Goal: Task Accomplishment & Management: Use online tool/utility

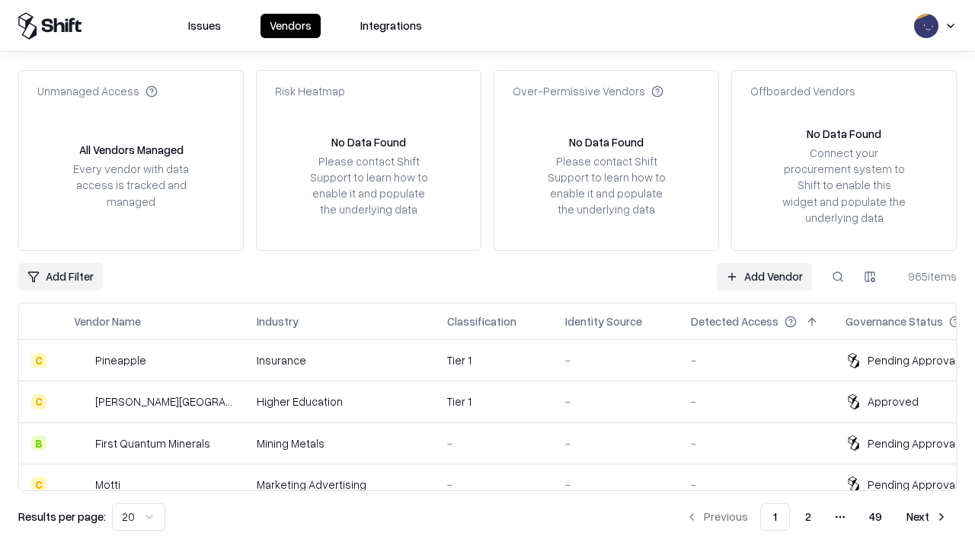
click at [764, 276] on link "Add Vendor" at bounding box center [764, 276] width 95 height 27
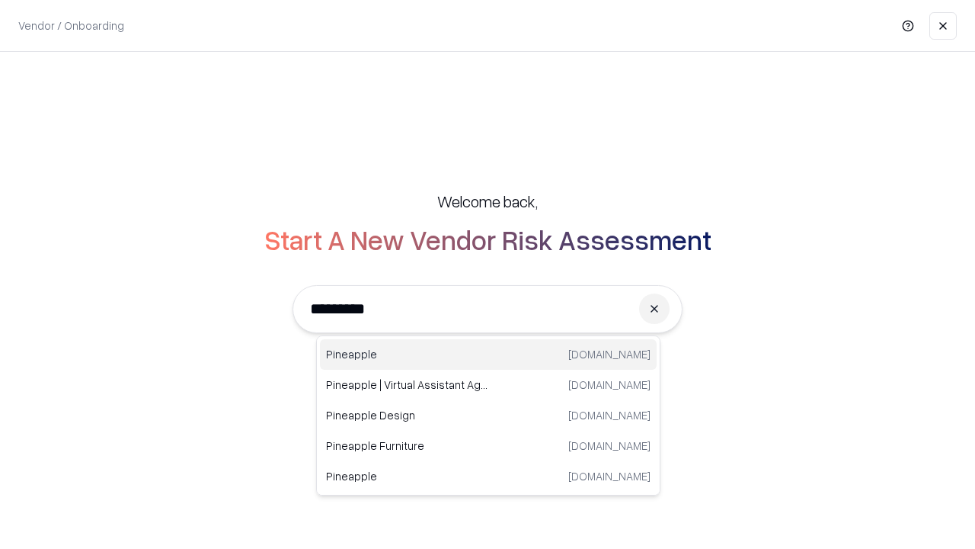
click at [488, 354] on div "Pineapple [DOMAIN_NAME]" at bounding box center [488, 354] width 337 height 30
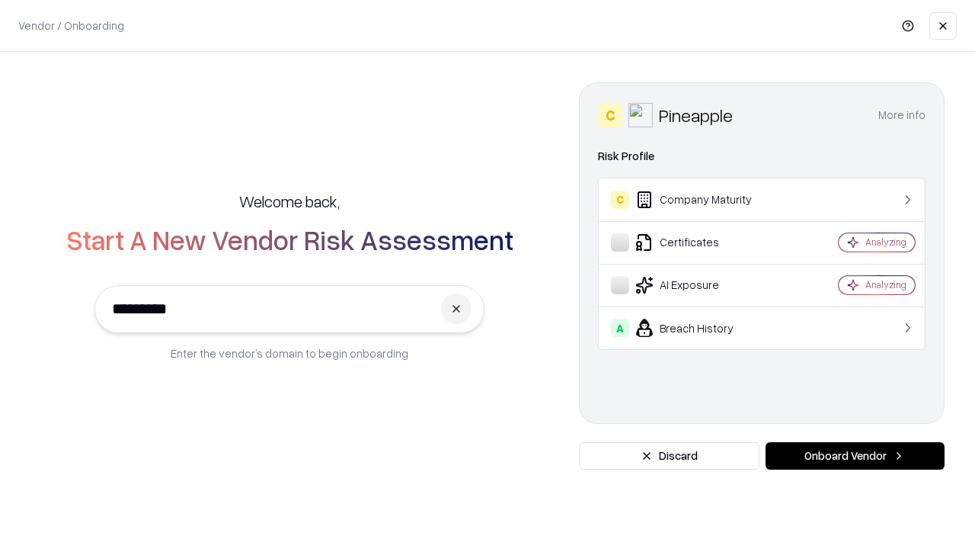
type input "*********"
click at [855, 456] on button "Onboard Vendor" at bounding box center [855, 455] width 179 height 27
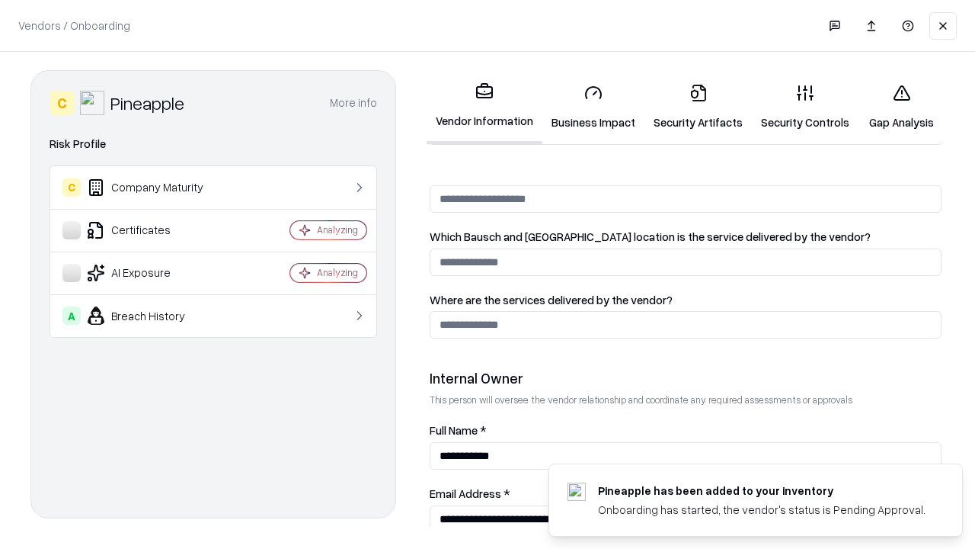
scroll to position [789, 0]
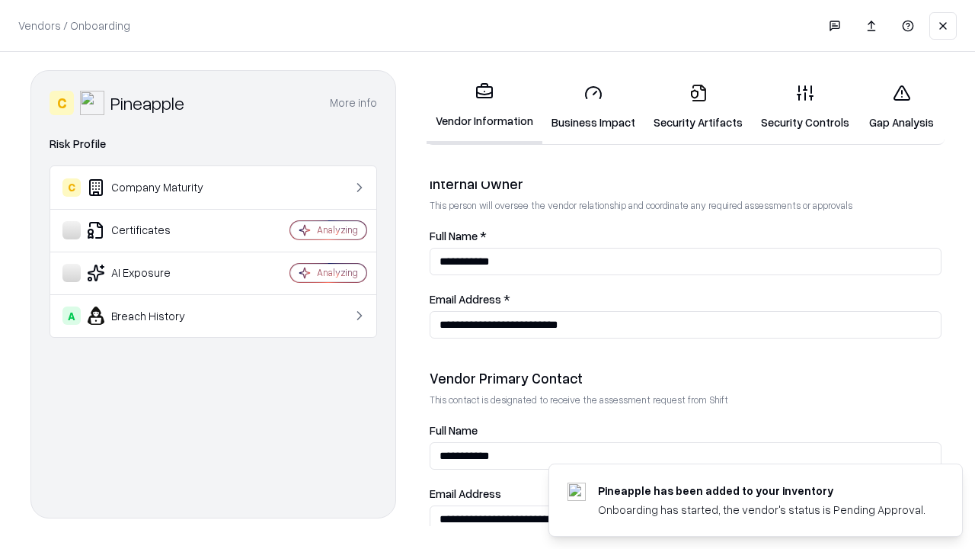
click at [593, 107] on link "Business Impact" at bounding box center [593, 107] width 102 height 71
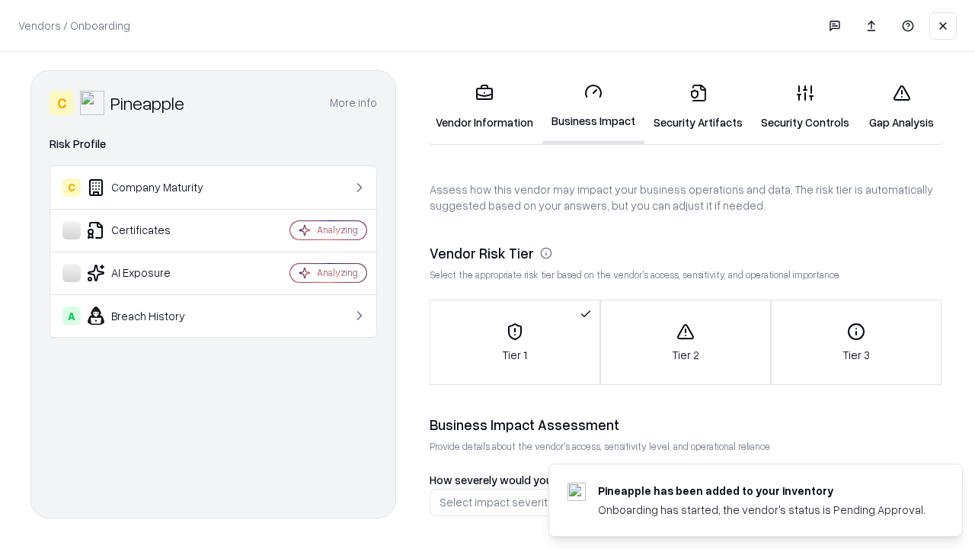
click at [698, 107] on link "Security Artifacts" at bounding box center [698, 107] width 107 height 71
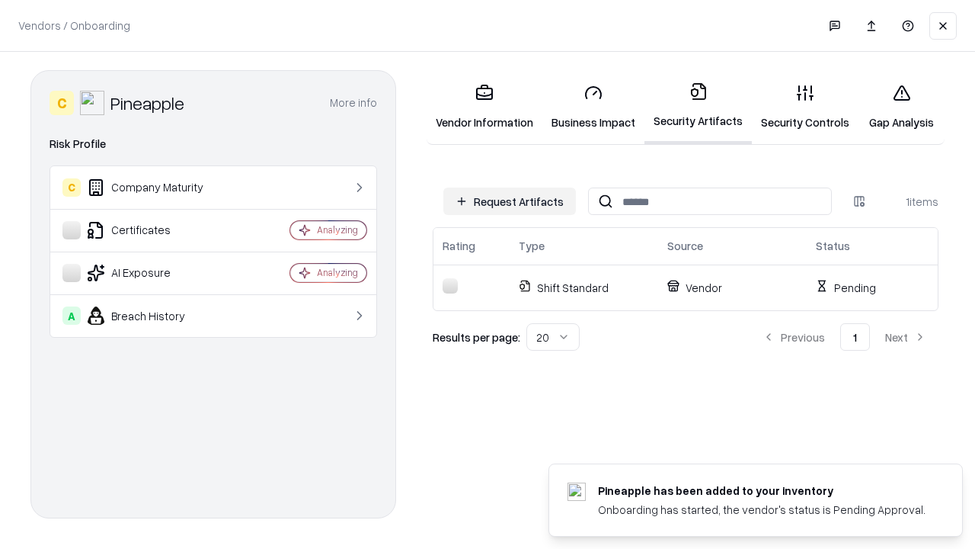
click at [510, 201] on button "Request Artifacts" at bounding box center [509, 200] width 133 height 27
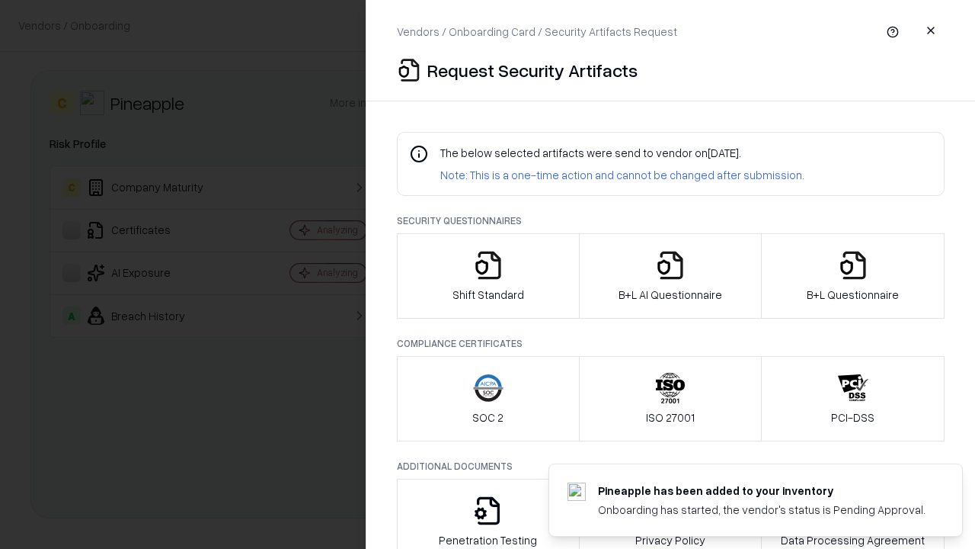
click at [488, 276] on icon "button" at bounding box center [488, 265] width 30 height 30
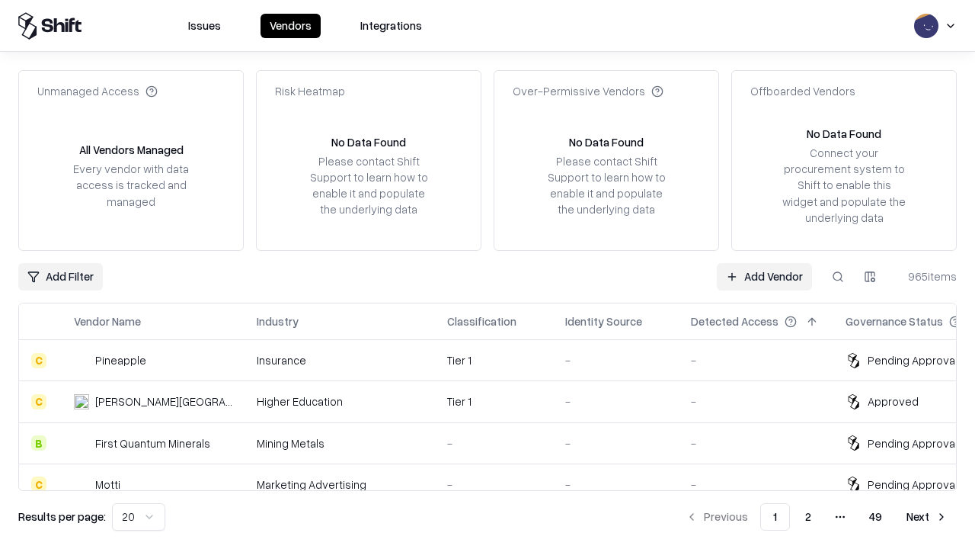
click at [764, 276] on link "Add Vendor" at bounding box center [764, 276] width 95 height 27
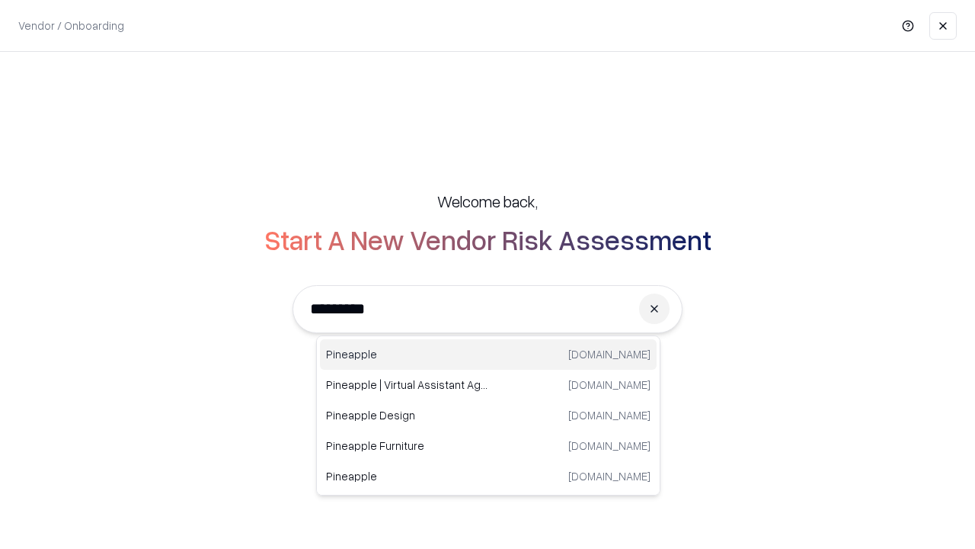
click at [488, 354] on div "Pineapple [DOMAIN_NAME]" at bounding box center [488, 354] width 337 height 30
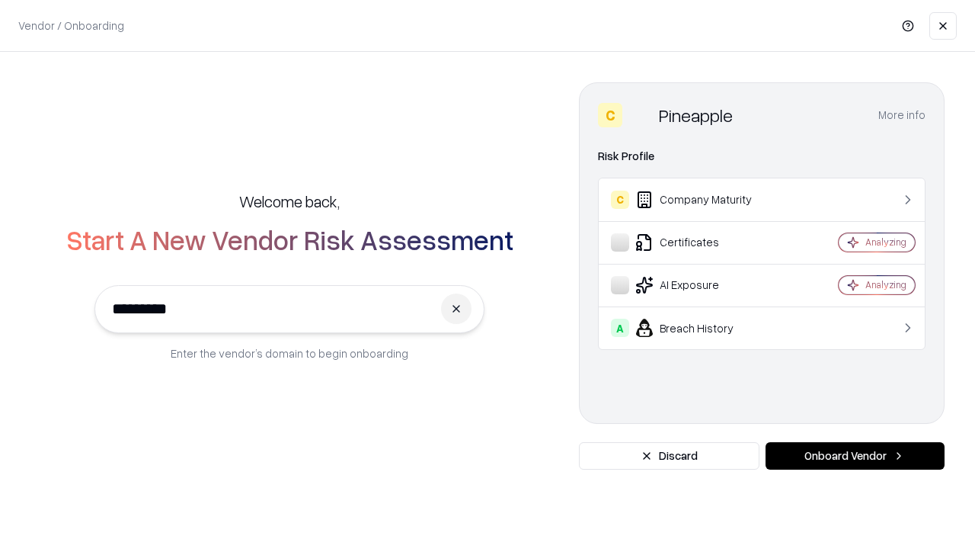
type input "*********"
click at [855, 456] on button "Onboard Vendor" at bounding box center [855, 455] width 179 height 27
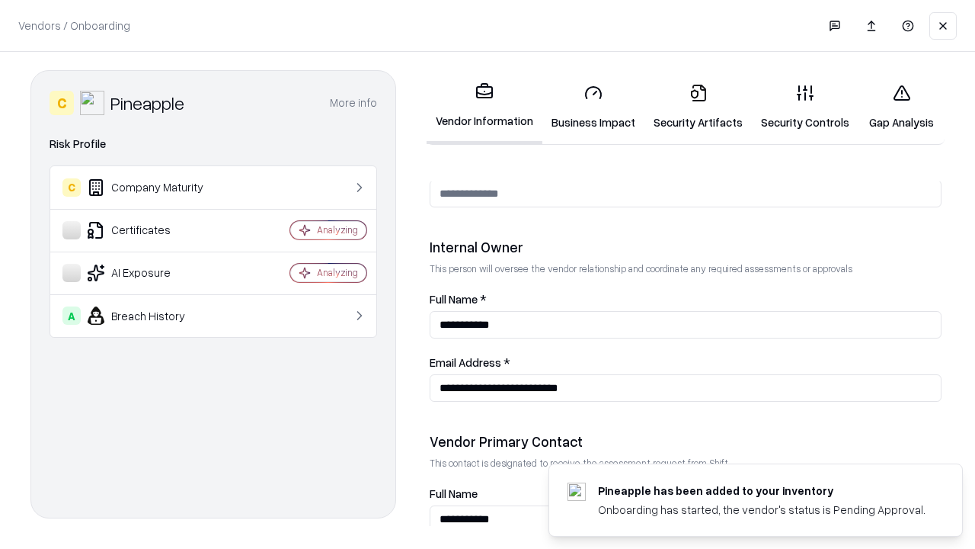
scroll to position [789, 0]
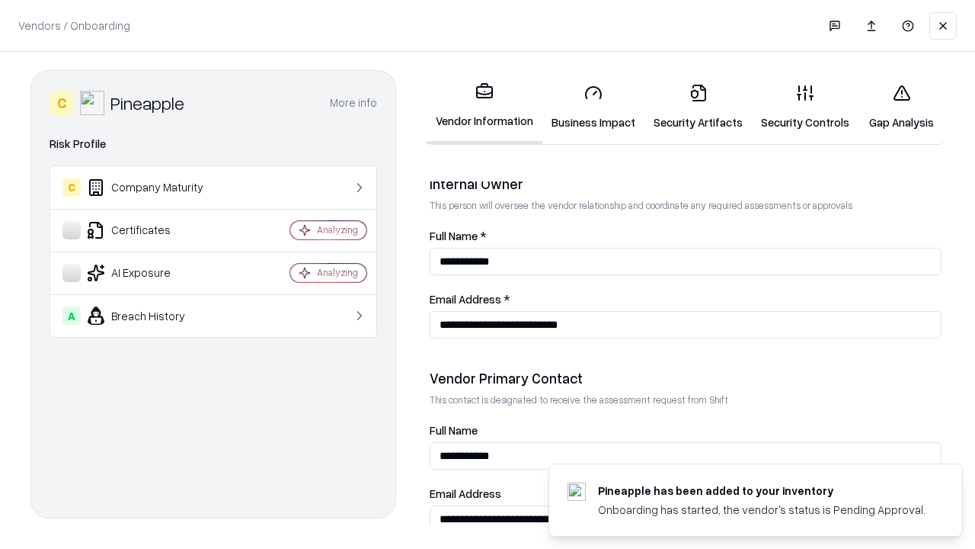
click at [901, 107] on link "Gap Analysis" at bounding box center [902, 107] width 86 height 71
